Goal: Check status: Check status

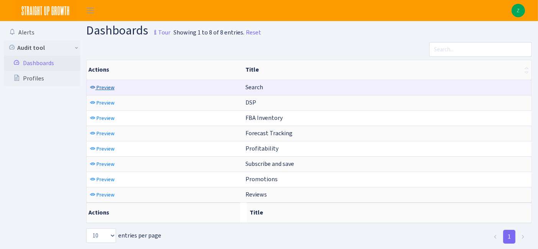
click at [102, 89] on span "Preview" at bounding box center [105, 87] width 18 height 7
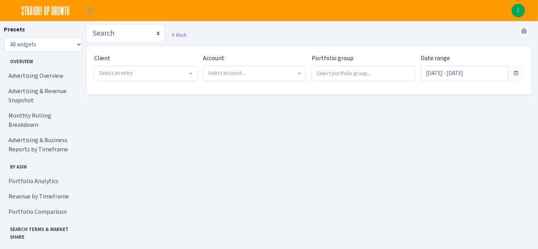
drag, startPoint x: 135, startPoint y: 38, endPoint x: 136, endPoint y: 42, distance: 3.8
click at [135, 38] on select "Search DSP FBA Inventory Forecast Tracking Profitability Subscribe and save Pro…" at bounding box center [125, 33] width 78 height 18
select select "[URL][DOMAIN_NAME]"
click at [86, 24] on select "Search DSP FBA Inventory Forecast Tracking Profitability Subscribe and save Pro…" at bounding box center [125, 33] width 78 height 18
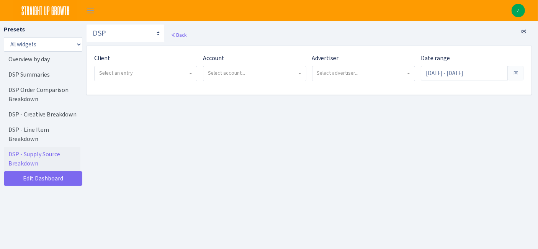
click at [178, 73] on span "Select an entry" at bounding box center [143, 73] width 88 height 8
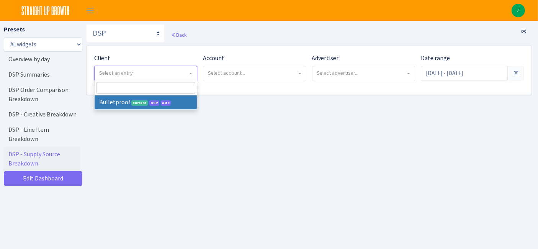
select select "409"
select select
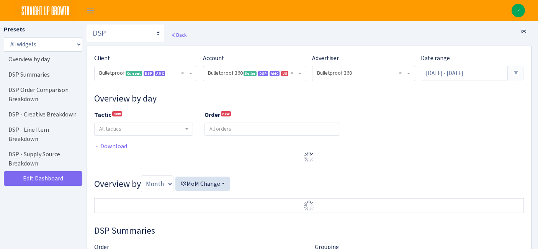
select select "3235730245795869"
select select "2888625790301"
select select
click at [478, 75] on input "Jul 20, 2025 - Aug 18, 2025" at bounding box center [464, 73] width 87 height 15
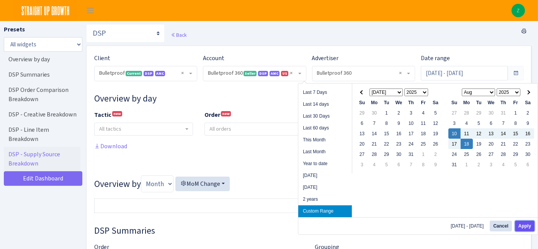
click at [523, 226] on button "Apply" at bounding box center [525, 225] width 20 height 11
type input "[DATE] - [DATE]"
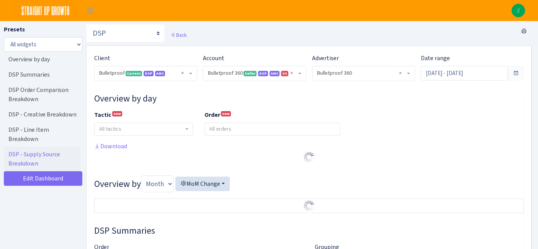
select select "3235730245795869"
select select "2888625790301"
select select
